Goal: Task Accomplishment & Management: Manage account settings

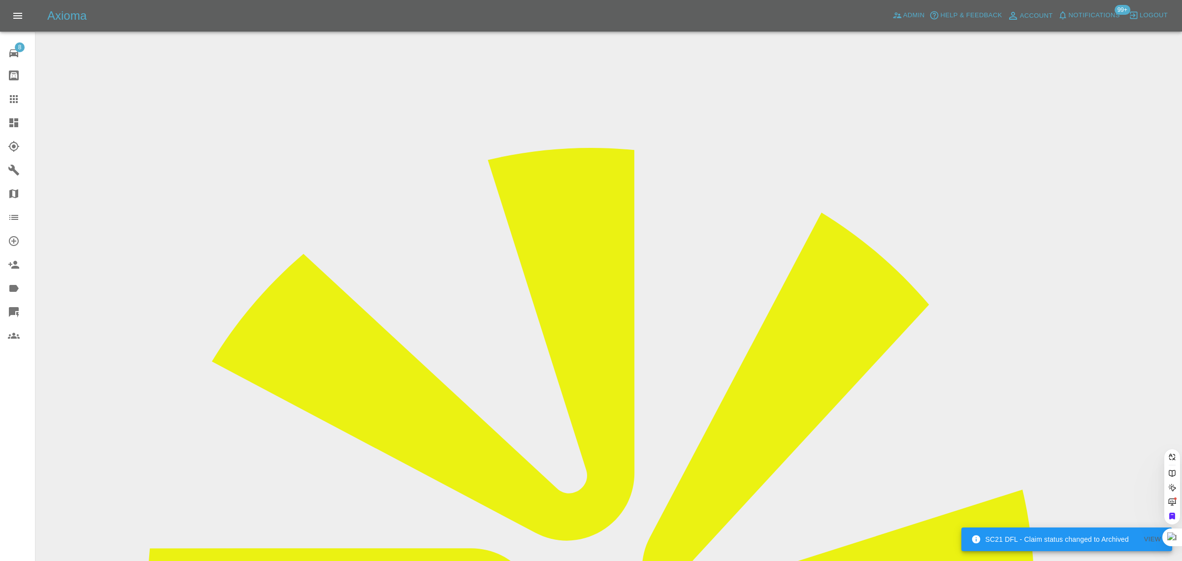
paste input "DH19FLZ"
type input "DH19FLZ"
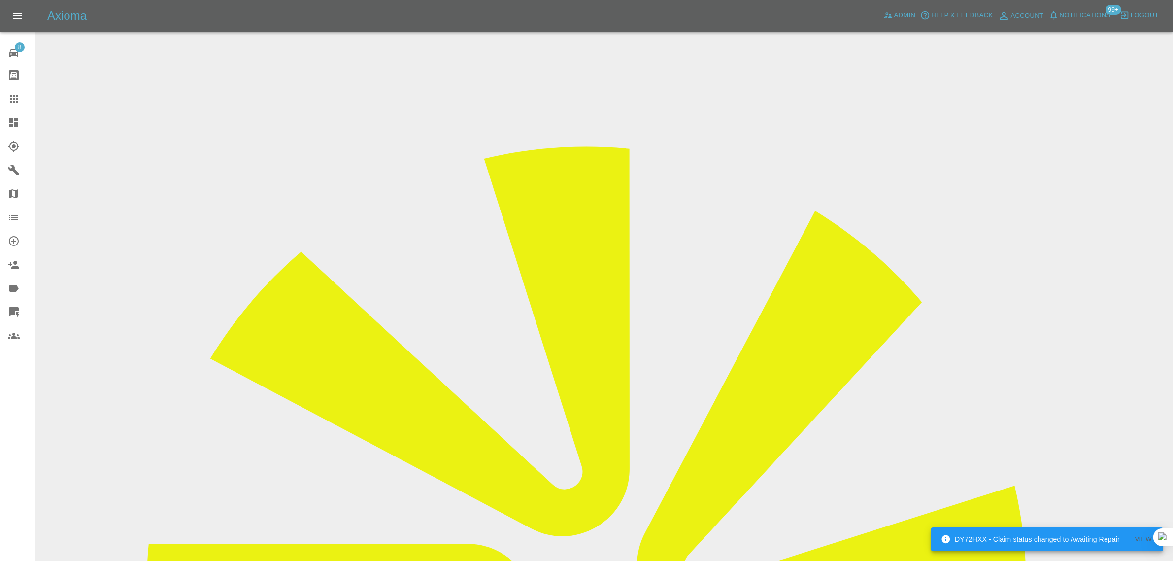
scroll to position [369, 0]
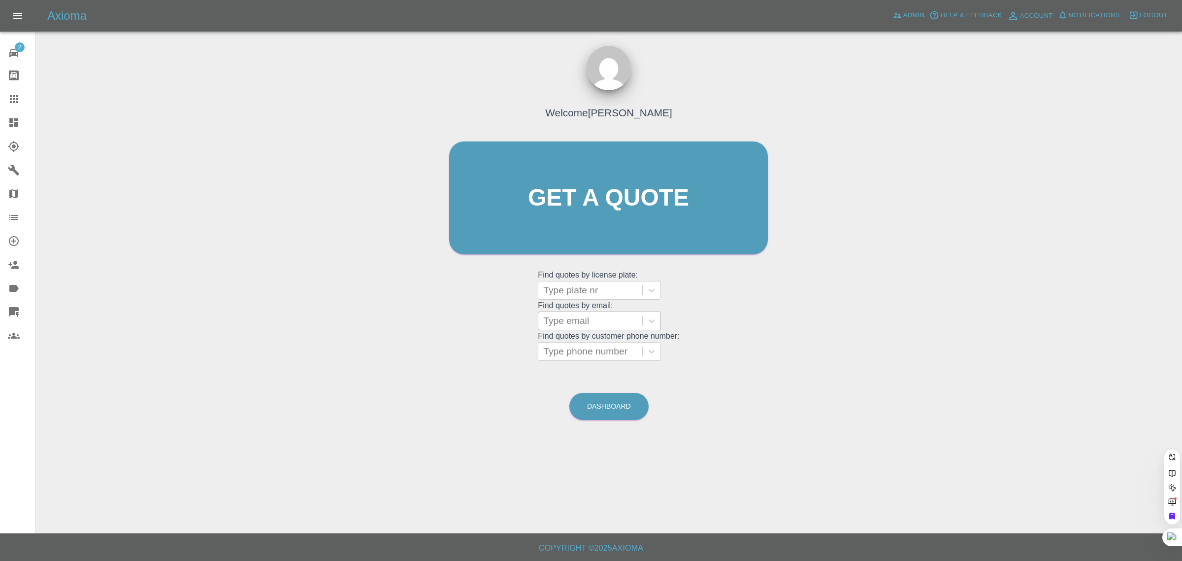
click at [581, 324] on div at bounding box center [590, 321] width 94 height 14
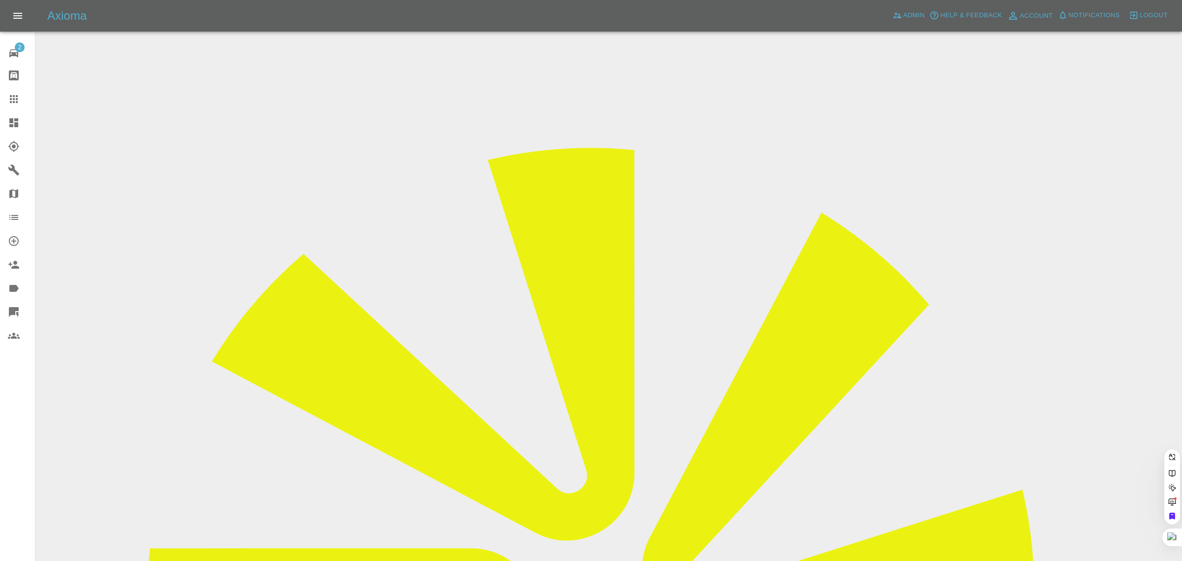
paste input "DH19FLZ"
type input "DH19FL"
paste input "DH19FLZ"
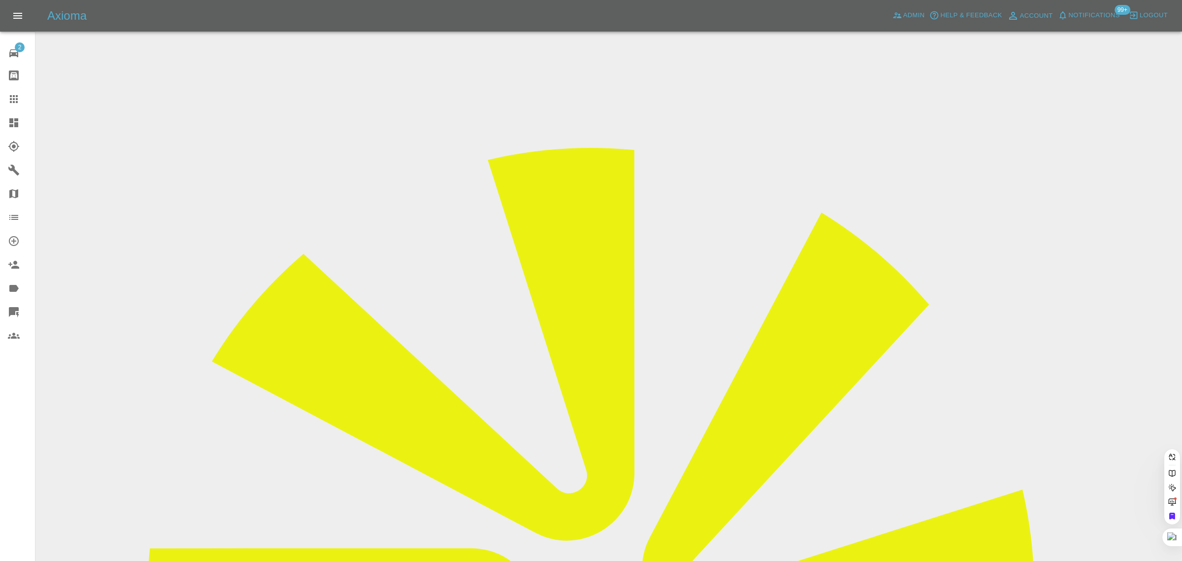
type input "DH19FLZ"
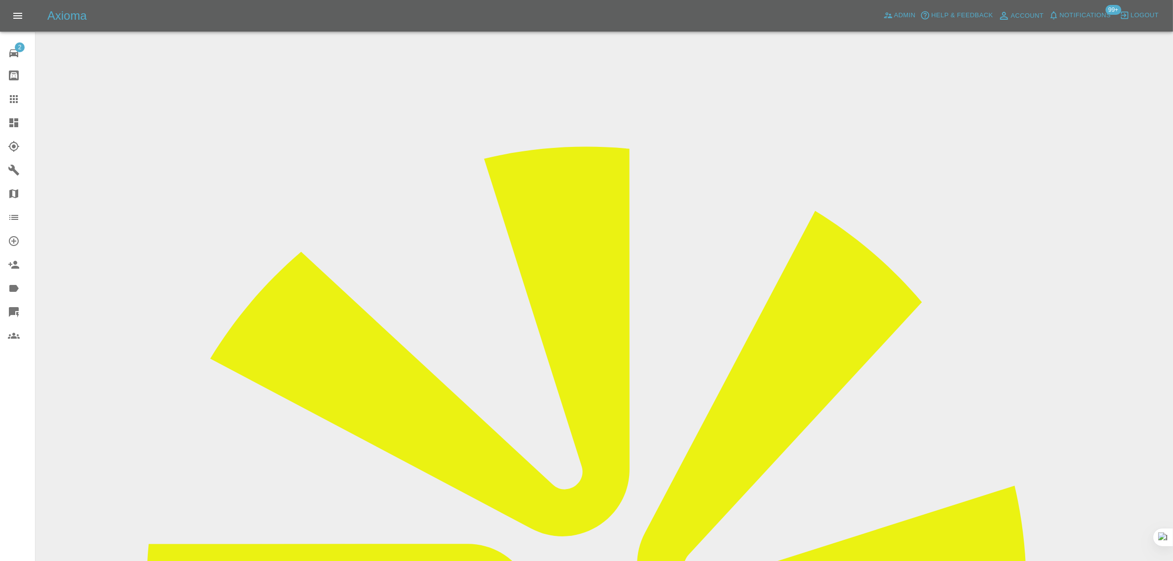
click at [0, 0] on input "Choose images" at bounding box center [0, 0] width 0 height 0
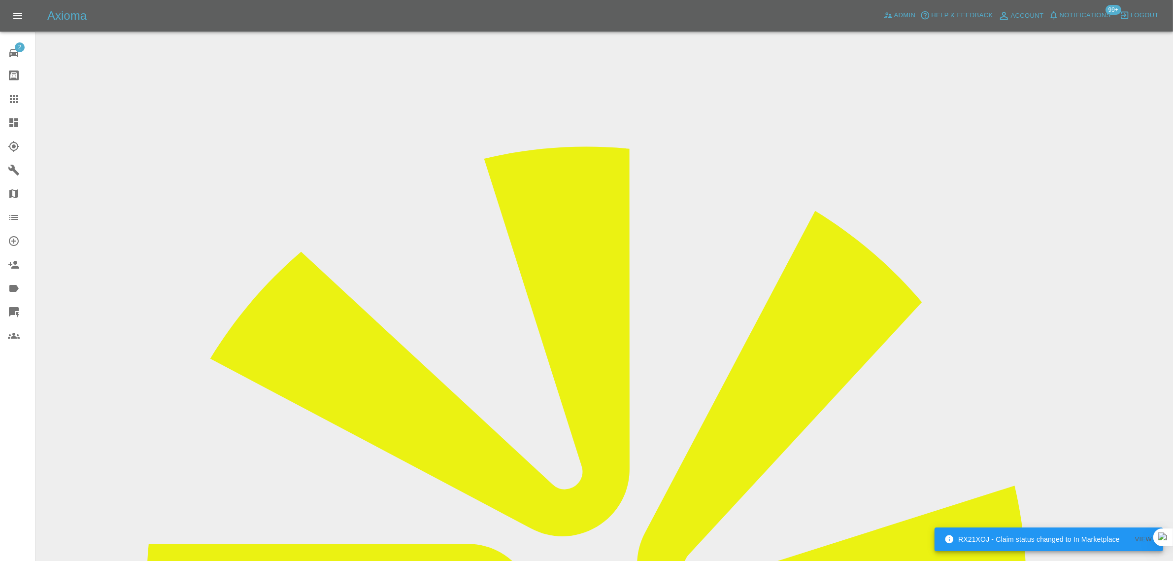
click at [0, 0] on input "Choose images" at bounding box center [0, 0] width 0 height 0
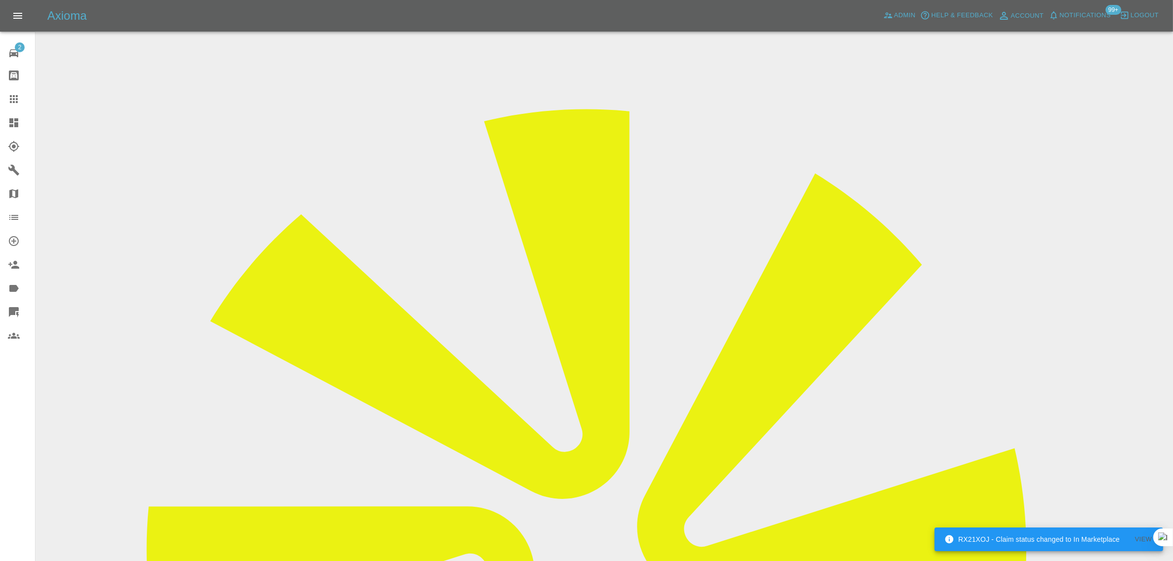
scroll to position [48, 0]
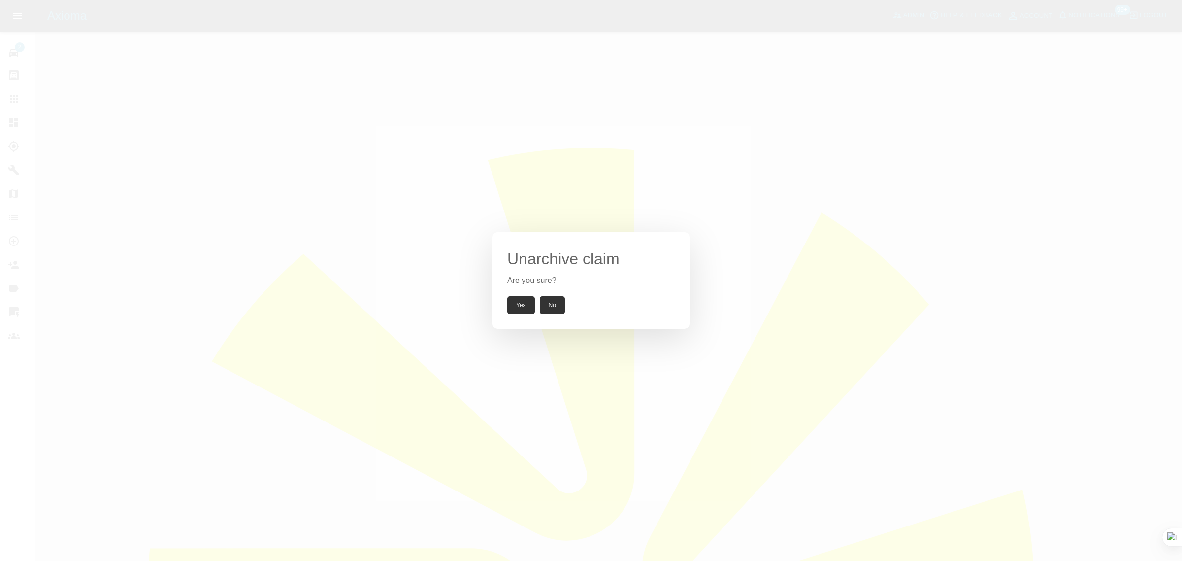
click at [523, 306] on button "Yes" at bounding box center [521, 305] width 28 height 18
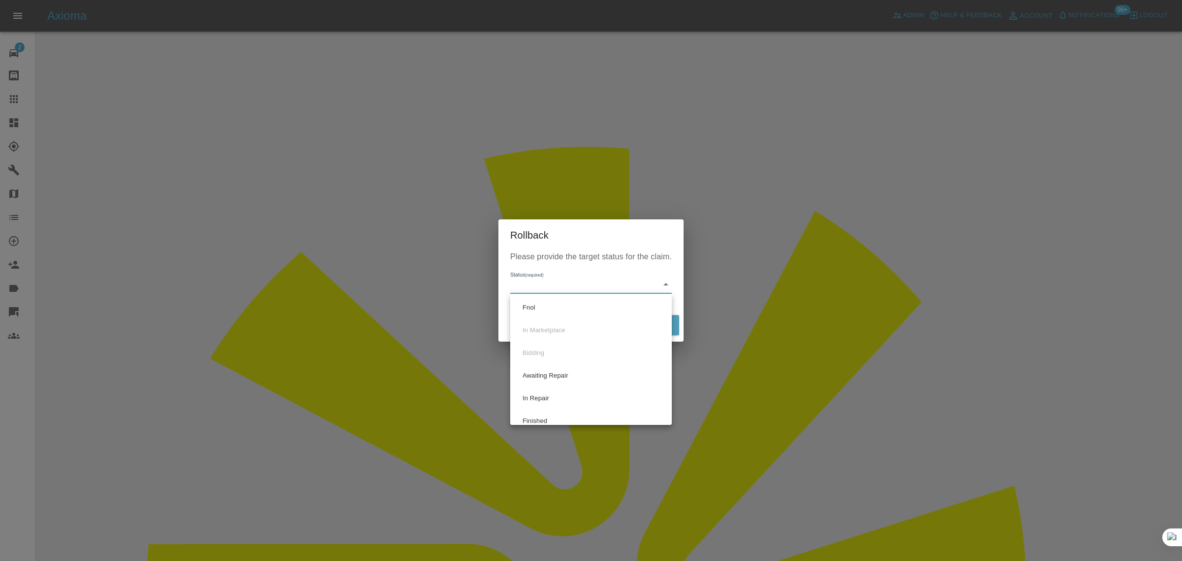
click at [538, 308] on li "Fnol" at bounding box center [591, 307] width 157 height 23
type input "fnol"
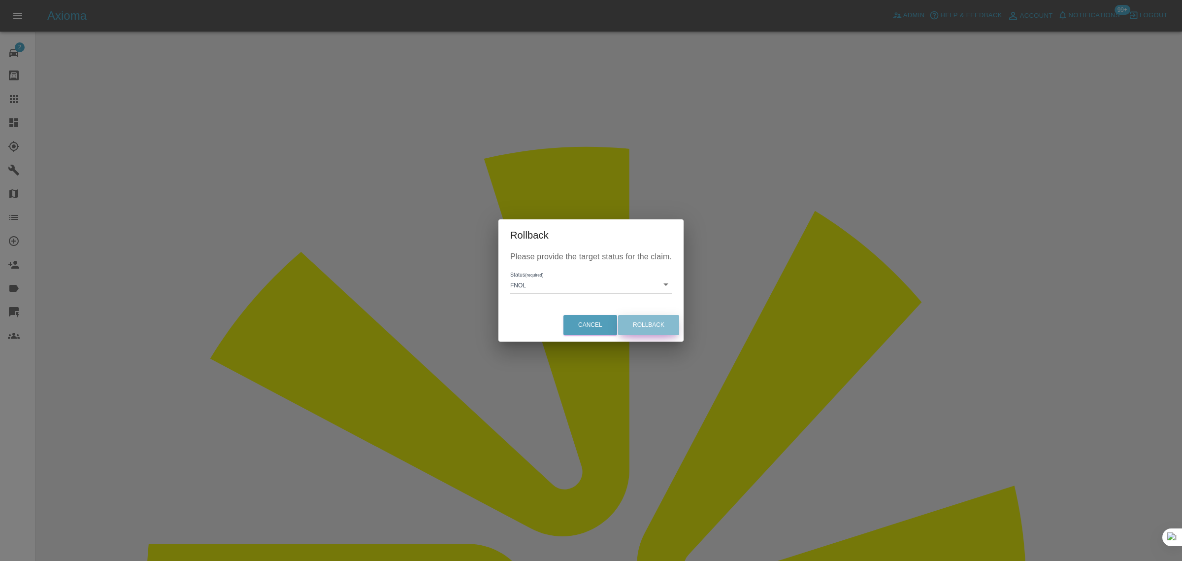
click at [641, 321] on button "Rollback" at bounding box center [648, 325] width 61 height 20
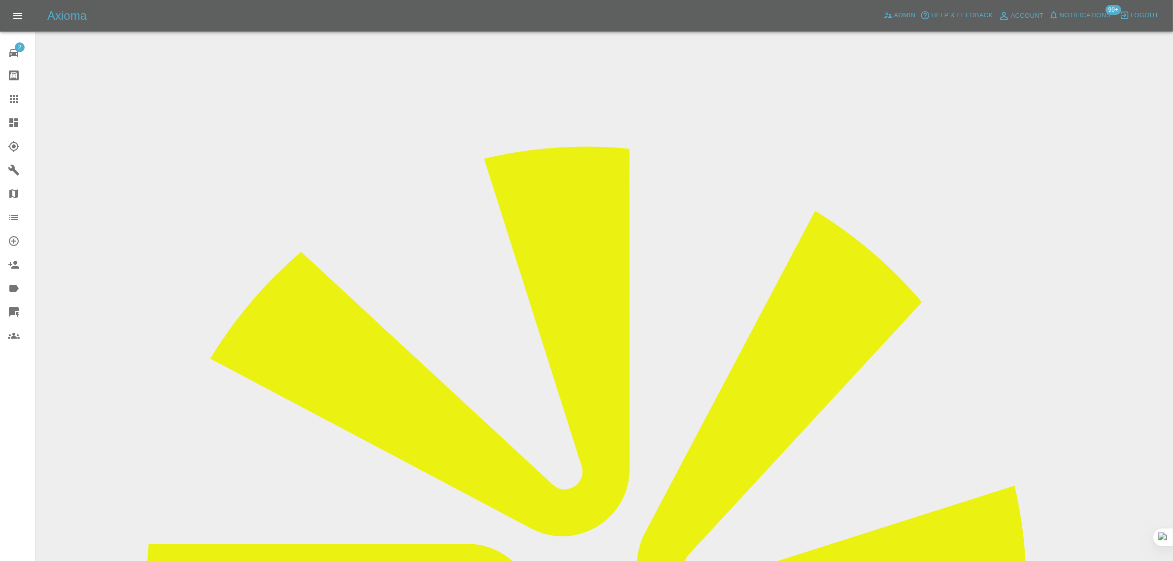
click at [4, 97] on link "Claims" at bounding box center [17, 99] width 35 height 24
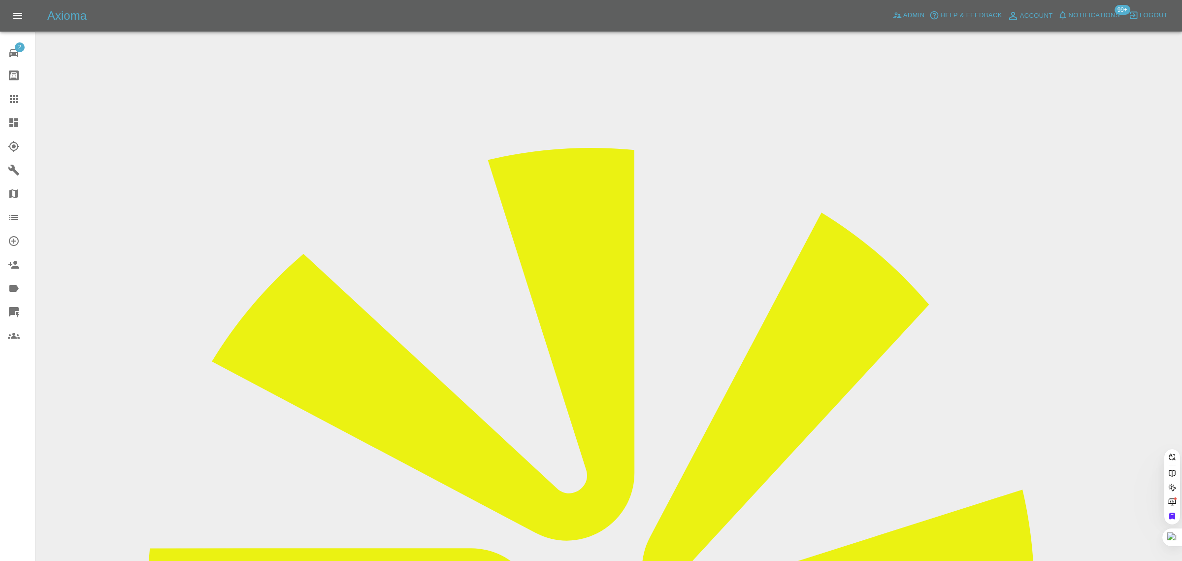
paste input "lamarasekara@doctors.org.uk"
type input "lamarasekara@doctors.org.u"
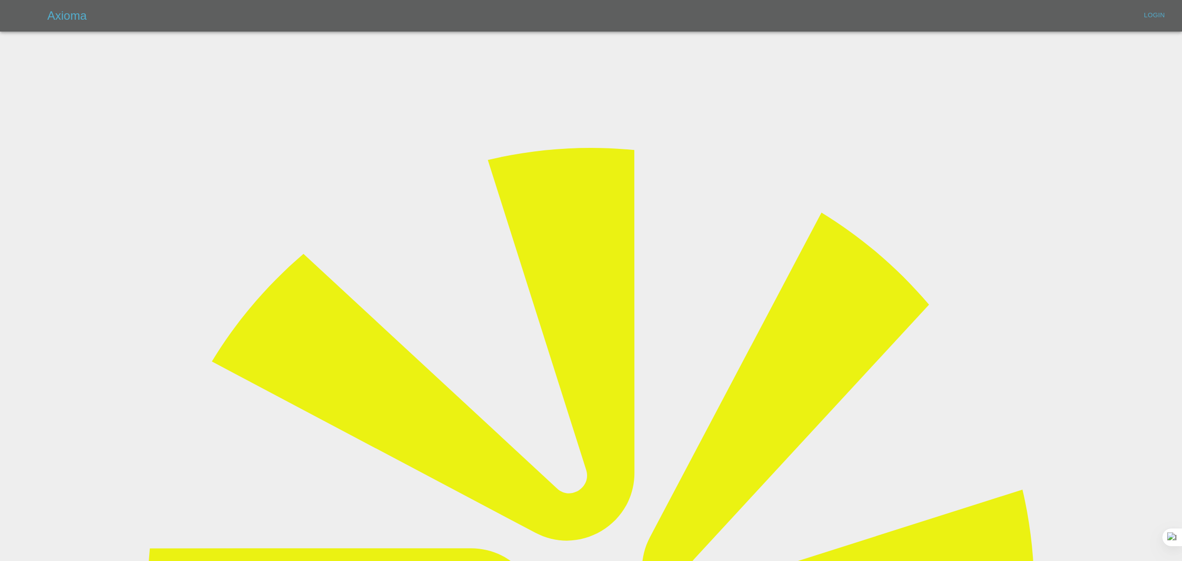
type input "bookkeeping@fifoaccounting.com"
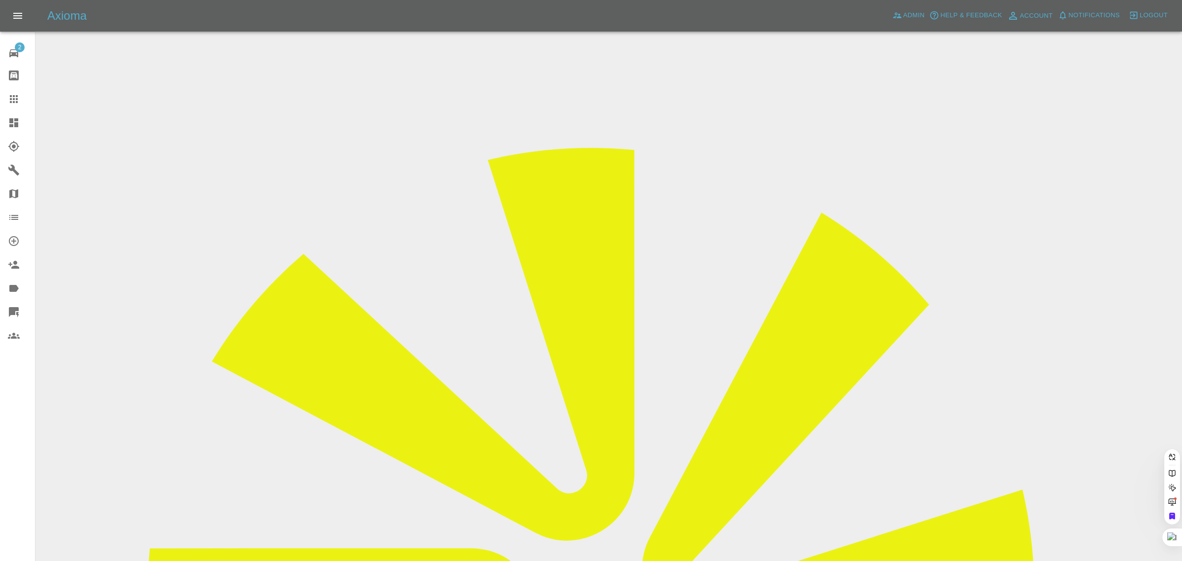
paste input "lamarasekara@doctors.org.uk"
type input "lamarasekara@doctors.org.u"
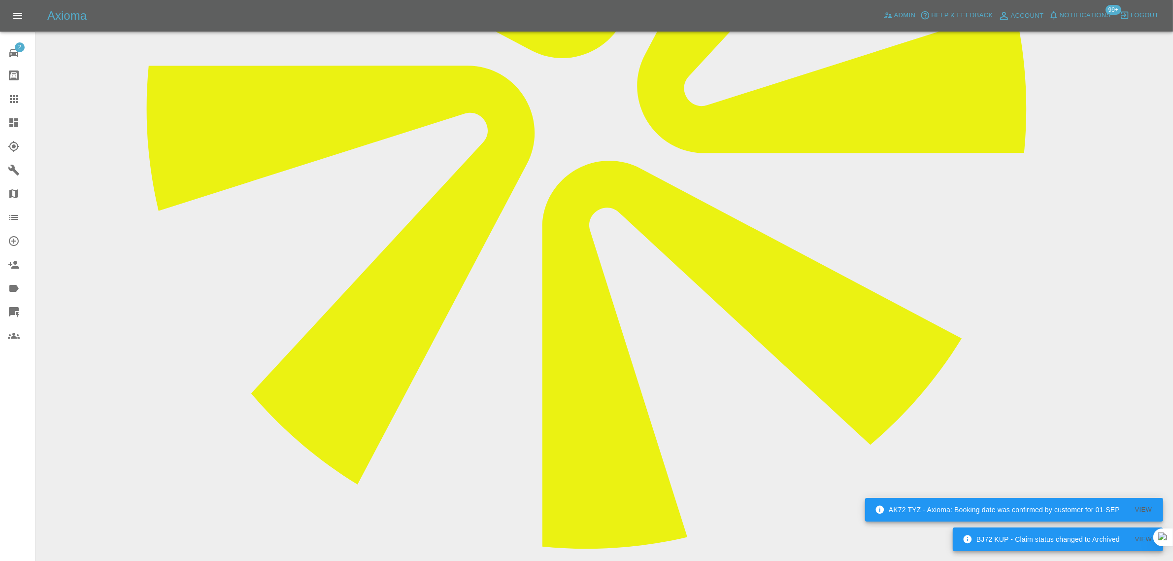
scroll to position [493, 0]
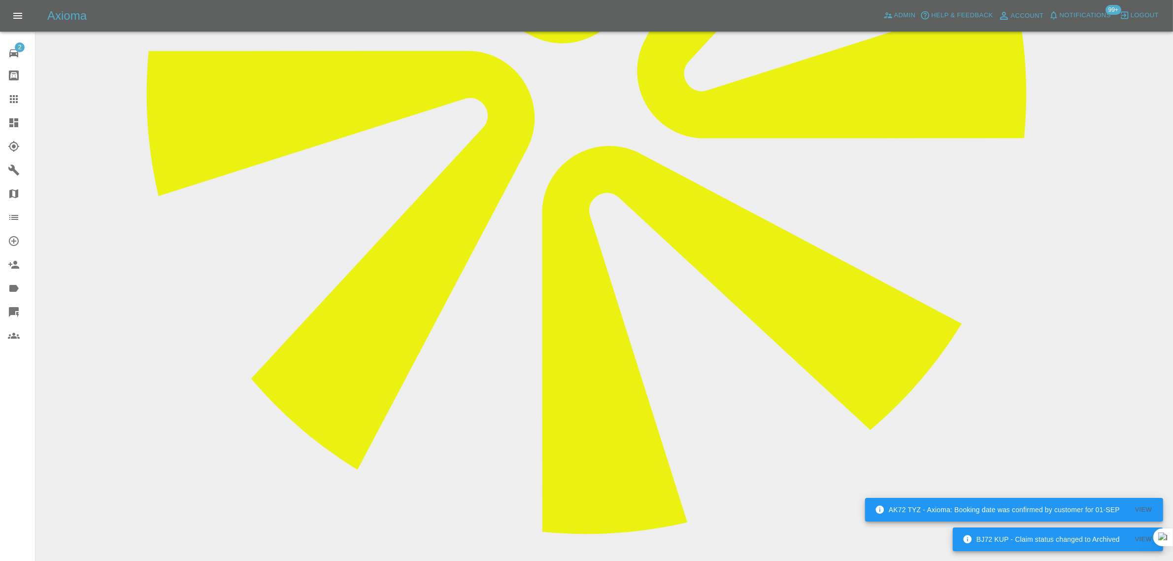
paste textarea "I have been assigned a repairer but can’t do the dates given. Is there availabi…"
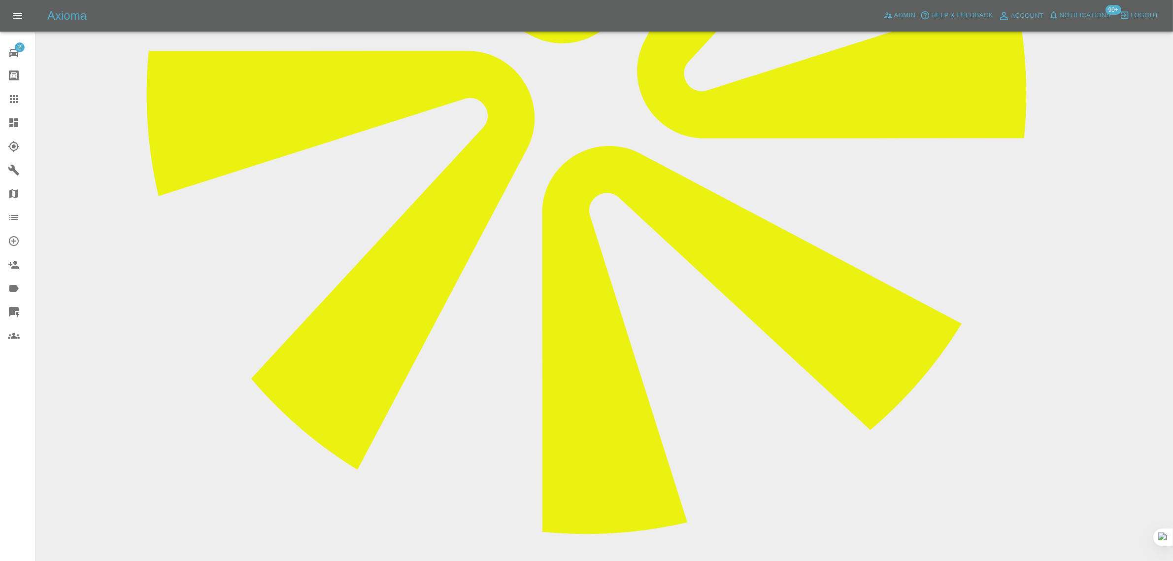
type textarea "I have been assigned a repairer but can’t do the dates given. Is there availabi…"
click at [25, 92] on link "Claims" at bounding box center [17, 99] width 35 height 24
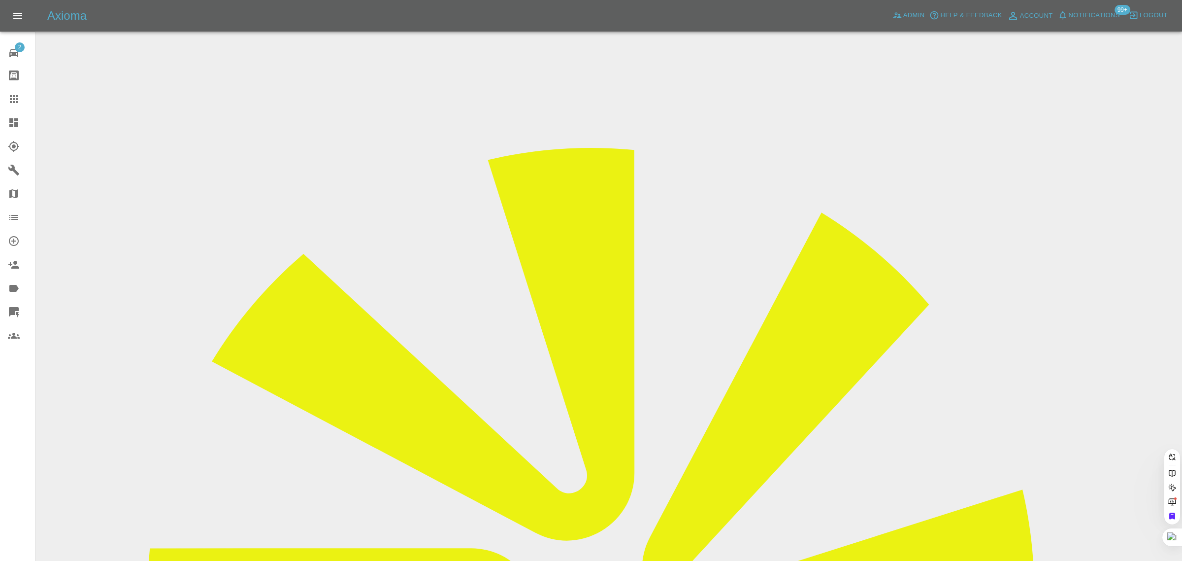
paste input "sueboz1@icloud.com"
type input "sueboz1@icloud.co"
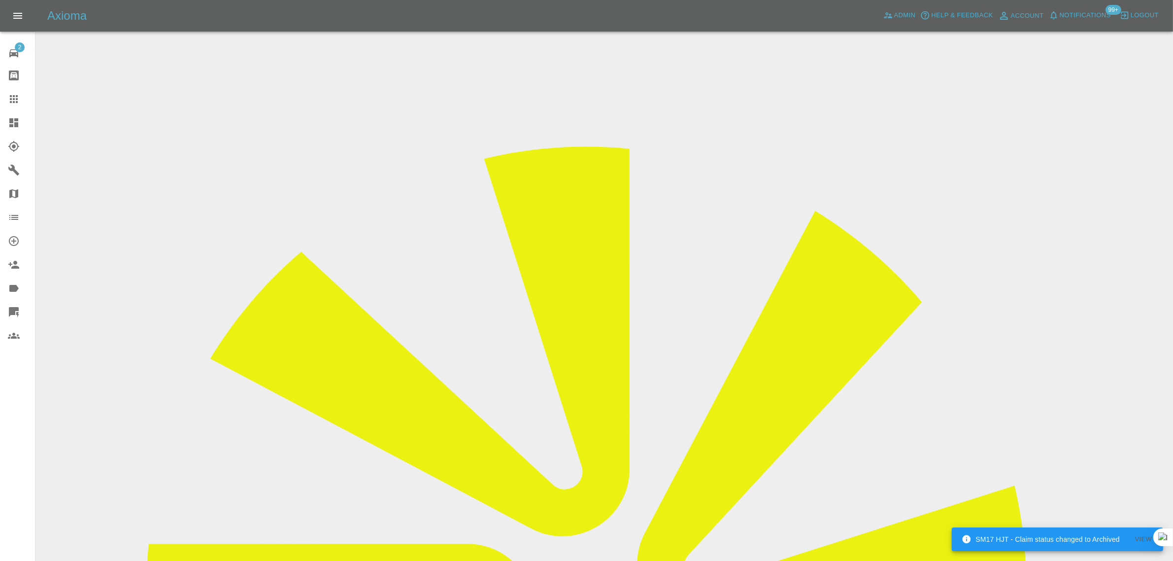
drag, startPoint x: 360, startPoint y: 296, endPoint x: 294, endPoint y: 287, distance: 66.2
paste input "7745147353"
type input "07745147353"
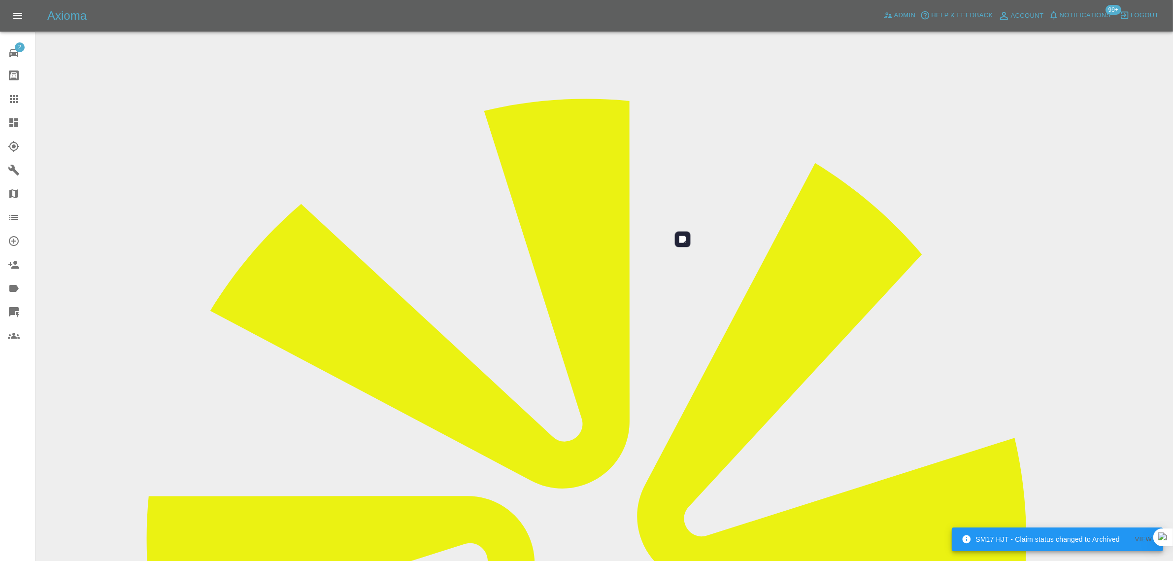
scroll to position [48, 0]
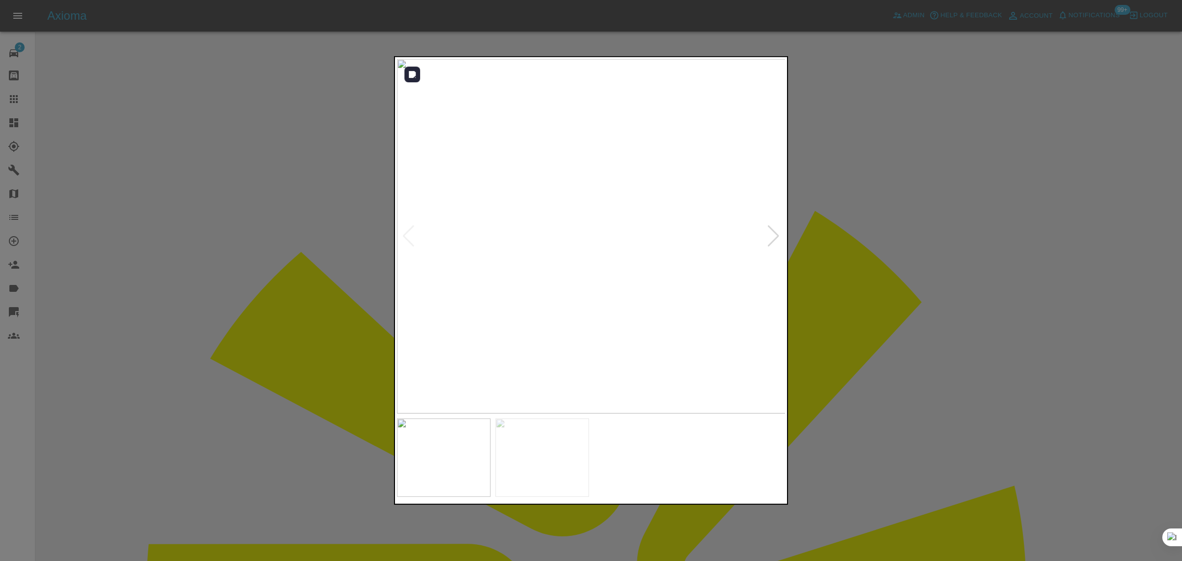
click at [767, 237] on div at bounding box center [773, 236] width 13 height 22
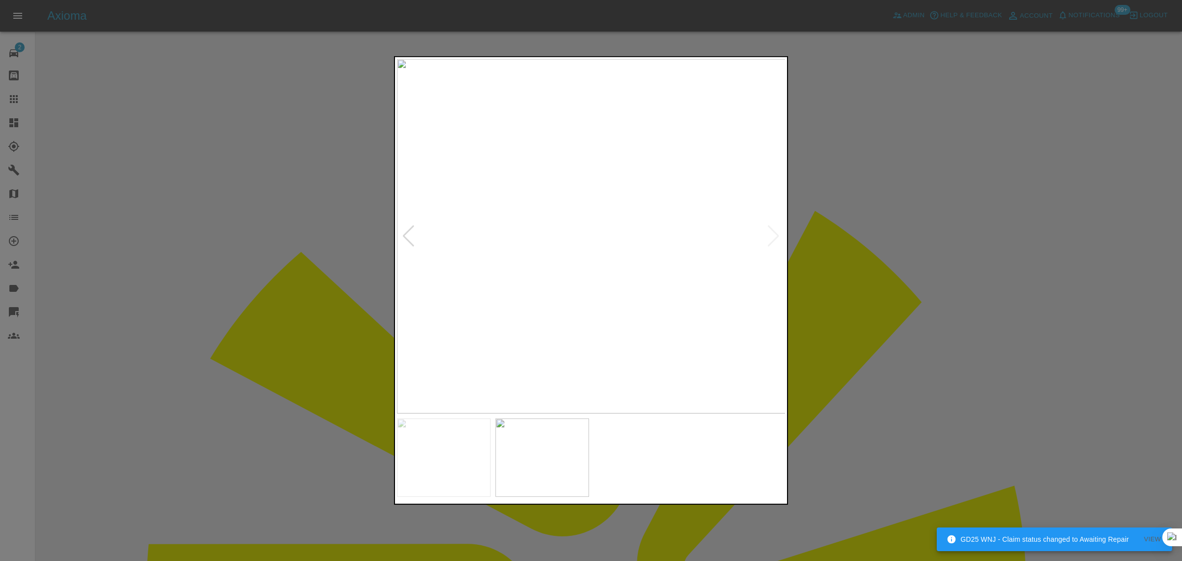
drag, startPoint x: 863, startPoint y: 272, endPoint x: 854, endPoint y: 281, distance: 12.6
click at [863, 272] on div at bounding box center [591, 280] width 1182 height 561
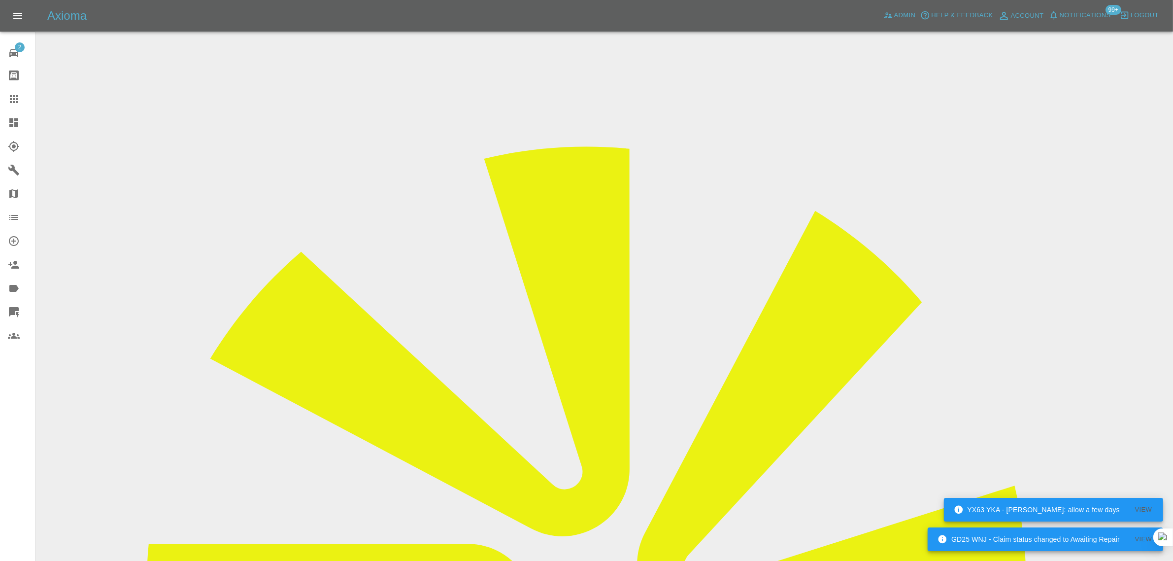
click at [13, 98] on icon at bounding box center [14, 99] width 12 height 12
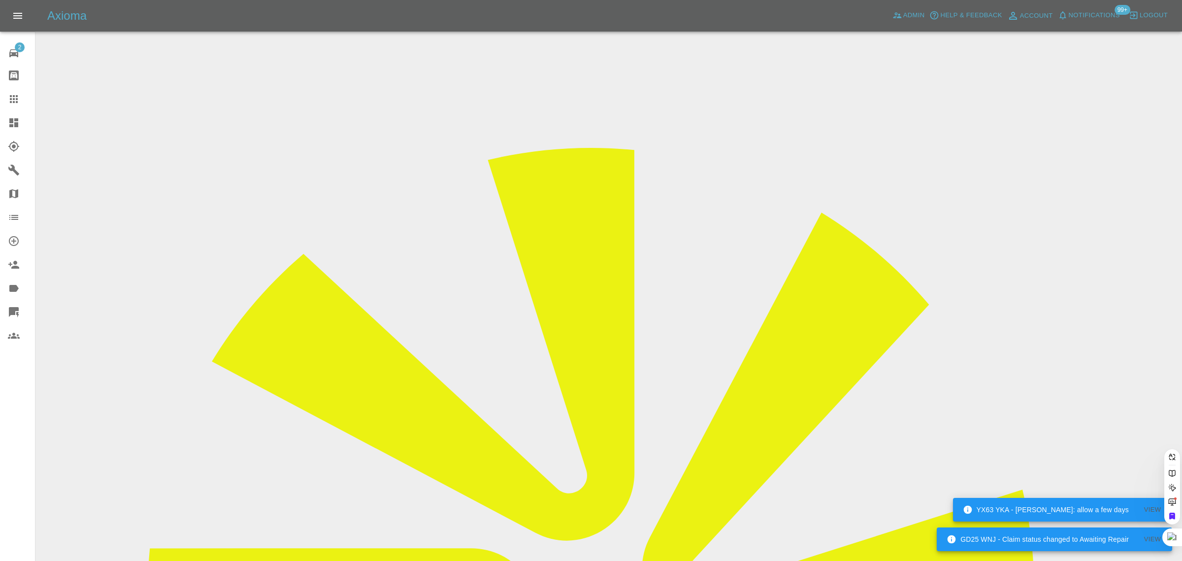
paste input "saleks68@yahoo.co.uk"
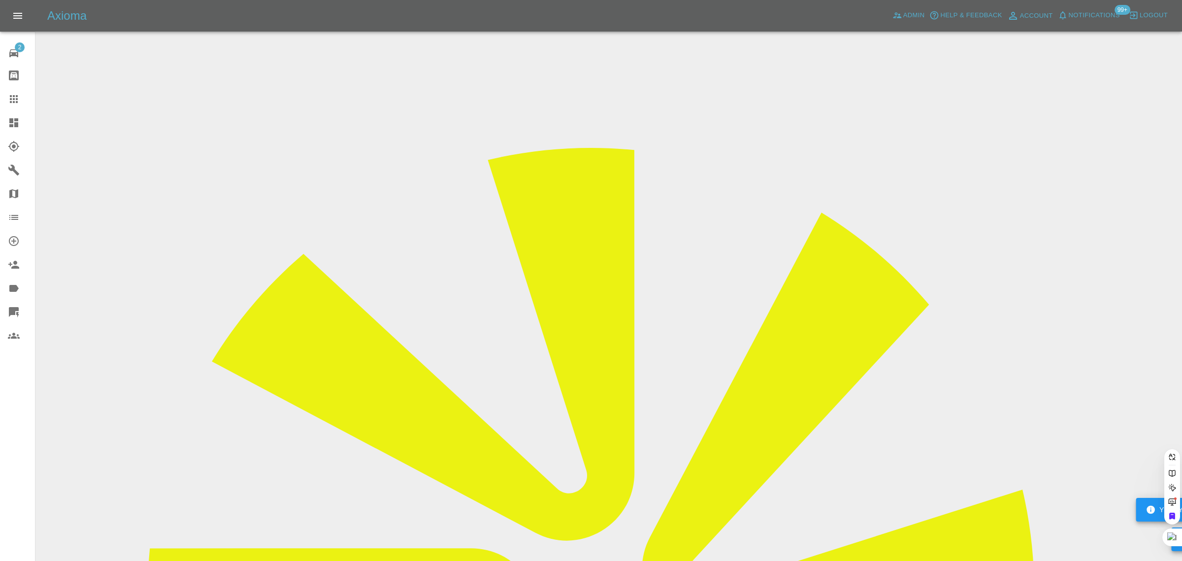
scroll to position [0, 13]
type input "saleks68@yahoo.co.uk"
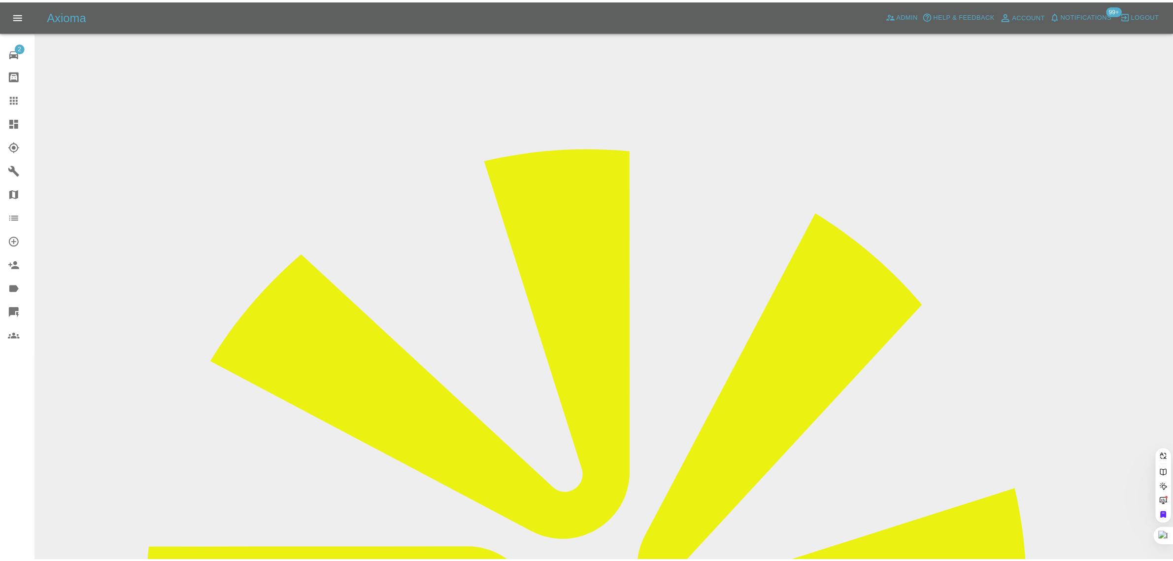
scroll to position [0, 0]
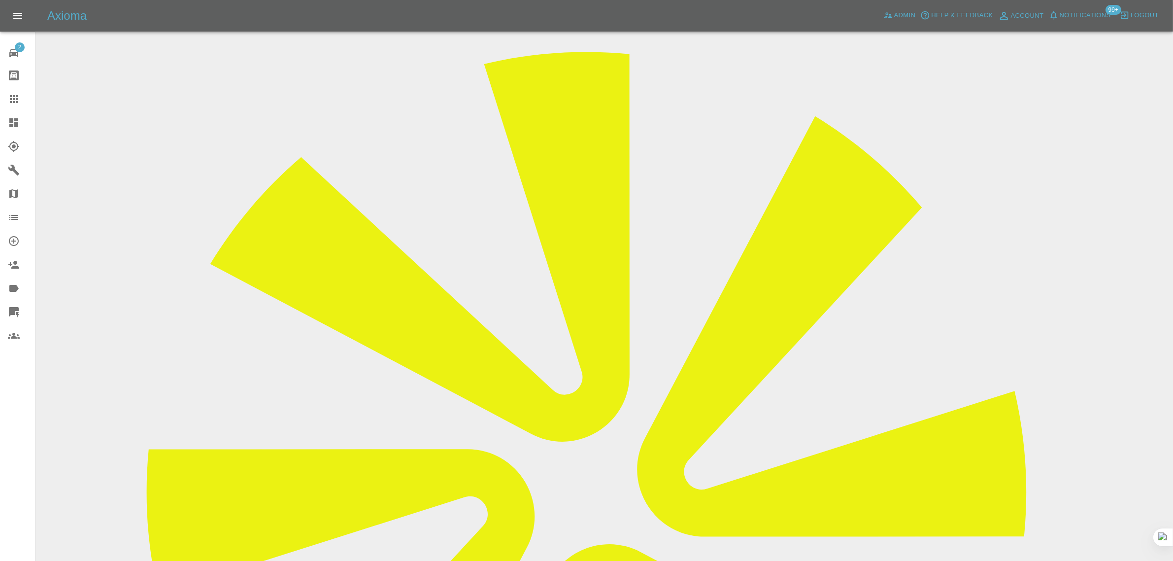
scroll to position [431, 0]
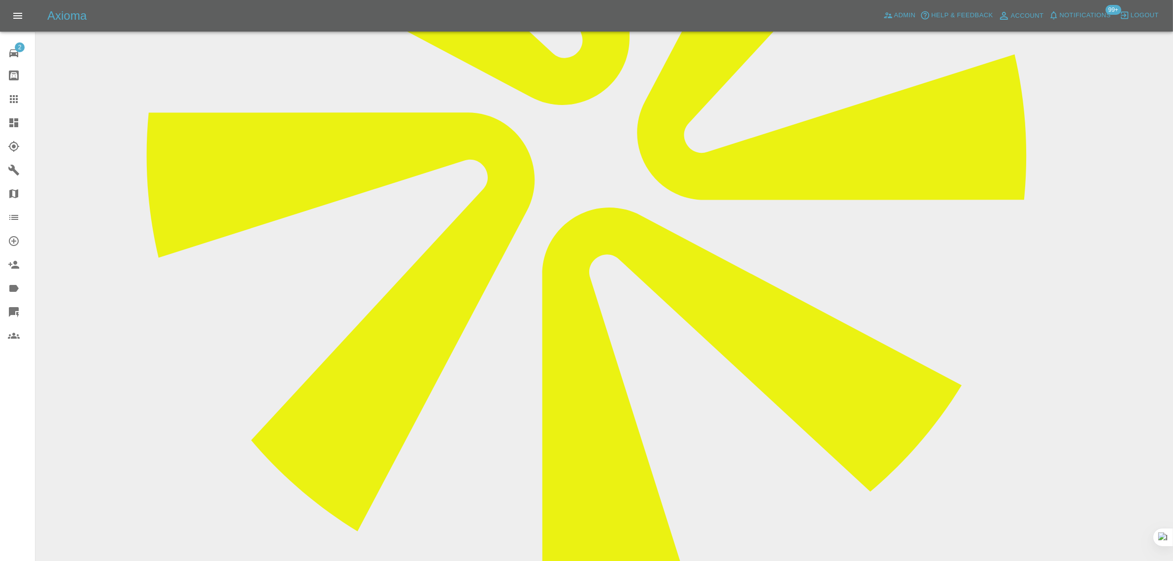
paste textarea "Wayne did come yesterday morning but he didn’t complete the job. He wasn’t feel…"
type textarea "Wayne did come yesterday morning but he didn’t complete the job. He wasn’t feel…"
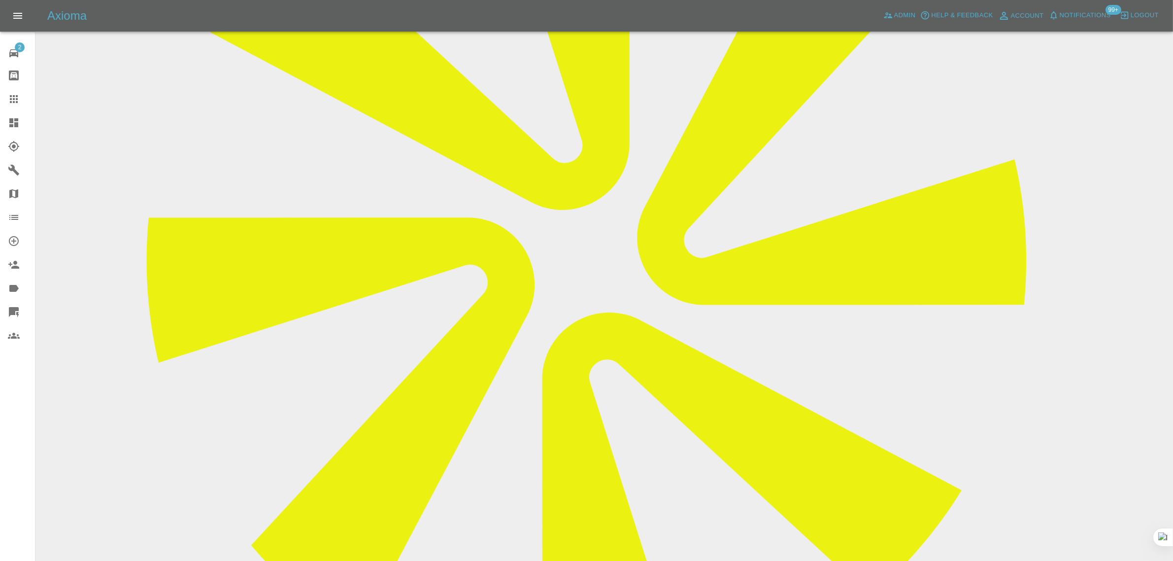
scroll to position [62, 0]
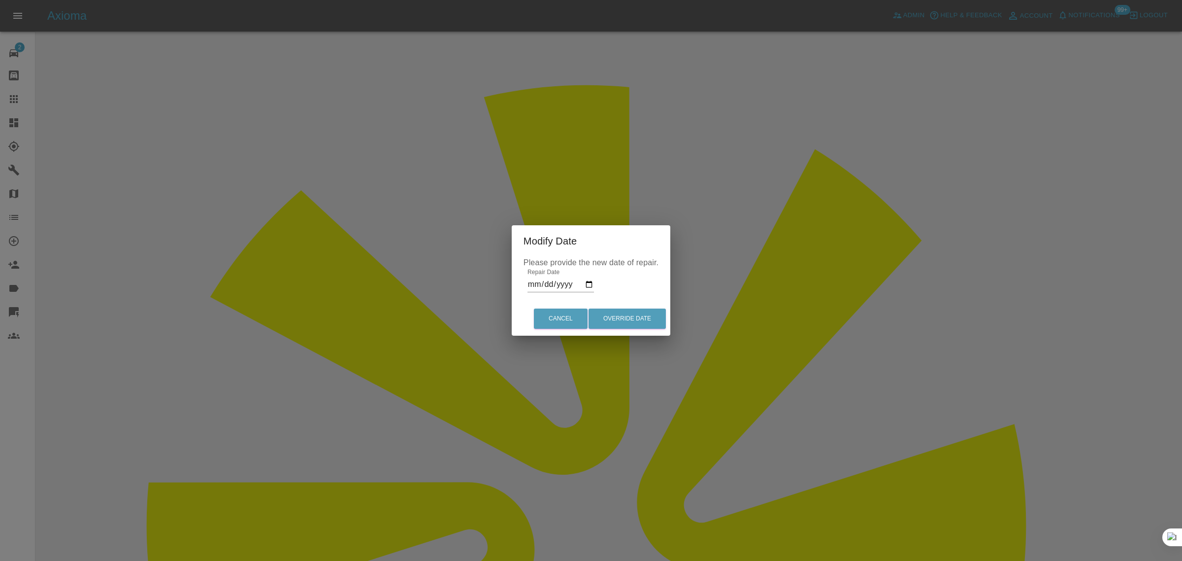
click at [565, 281] on input "2025-08-13" at bounding box center [561, 284] width 66 height 16
click at [589, 283] on input "2025-08-13" at bounding box center [561, 284] width 66 height 16
type input "2025-08-14"
click at [634, 322] on button "Override Date" at bounding box center [627, 318] width 77 height 20
